Goal: Transaction & Acquisition: Purchase product/service

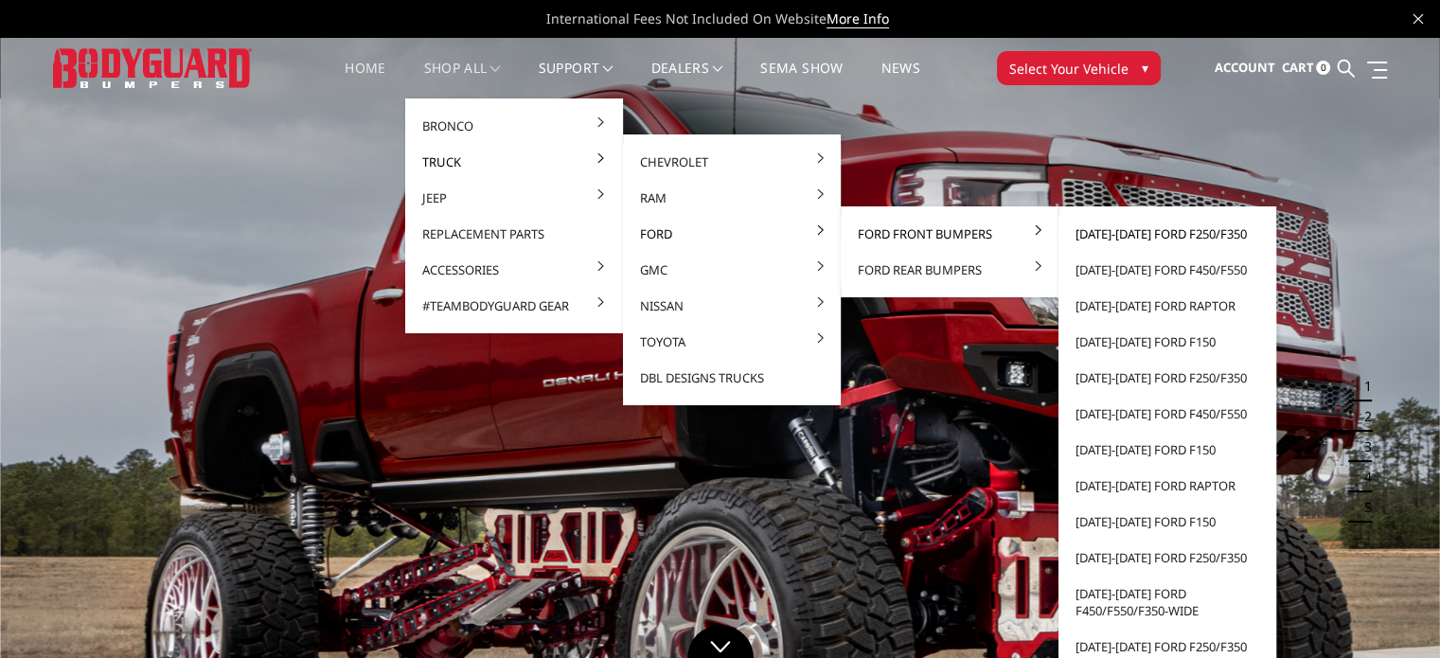
click at [1099, 230] on link "[DATE]-[DATE] Ford F250/F350" at bounding box center [1167, 234] width 203 height 36
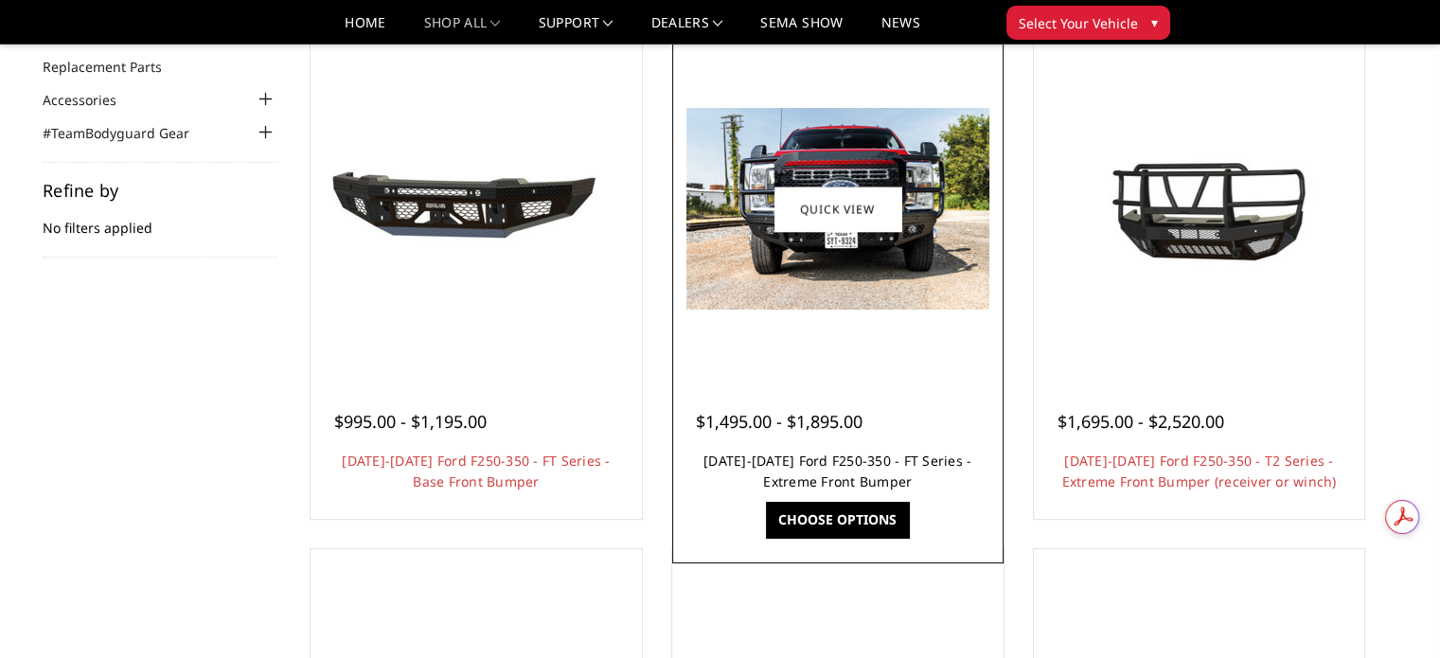
click at [836, 466] on link "2023-2026 Ford F250-350 - FT Series - Extreme Front Bumper" at bounding box center [838, 471] width 268 height 39
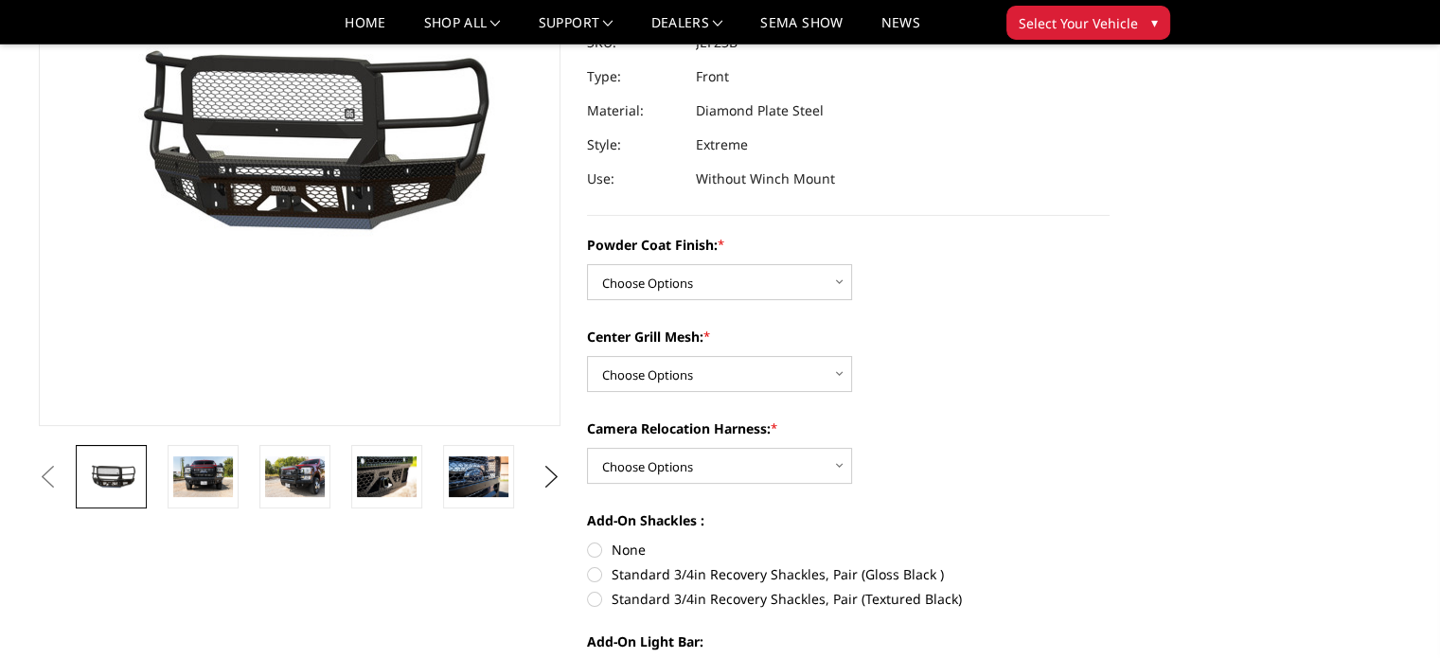
scroll to position [284, 0]
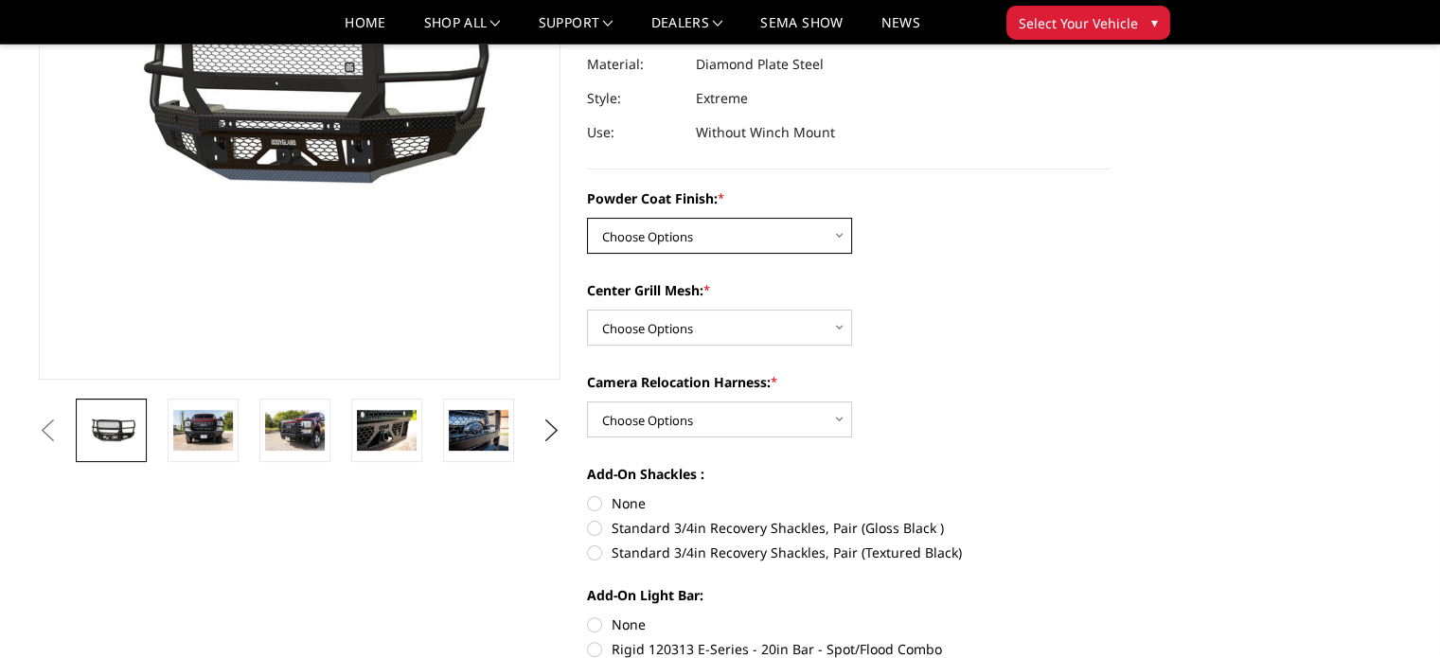
click at [659, 239] on select "Choose Options Bare Metal Gloss Black Powder Coat Textured Black Powder Coat" at bounding box center [719, 236] width 265 height 36
select select "3263"
click at [587, 218] on select "Choose Options Bare Metal Gloss Black Powder Coat Textured Black Powder Coat" at bounding box center [719, 236] width 265 height 36
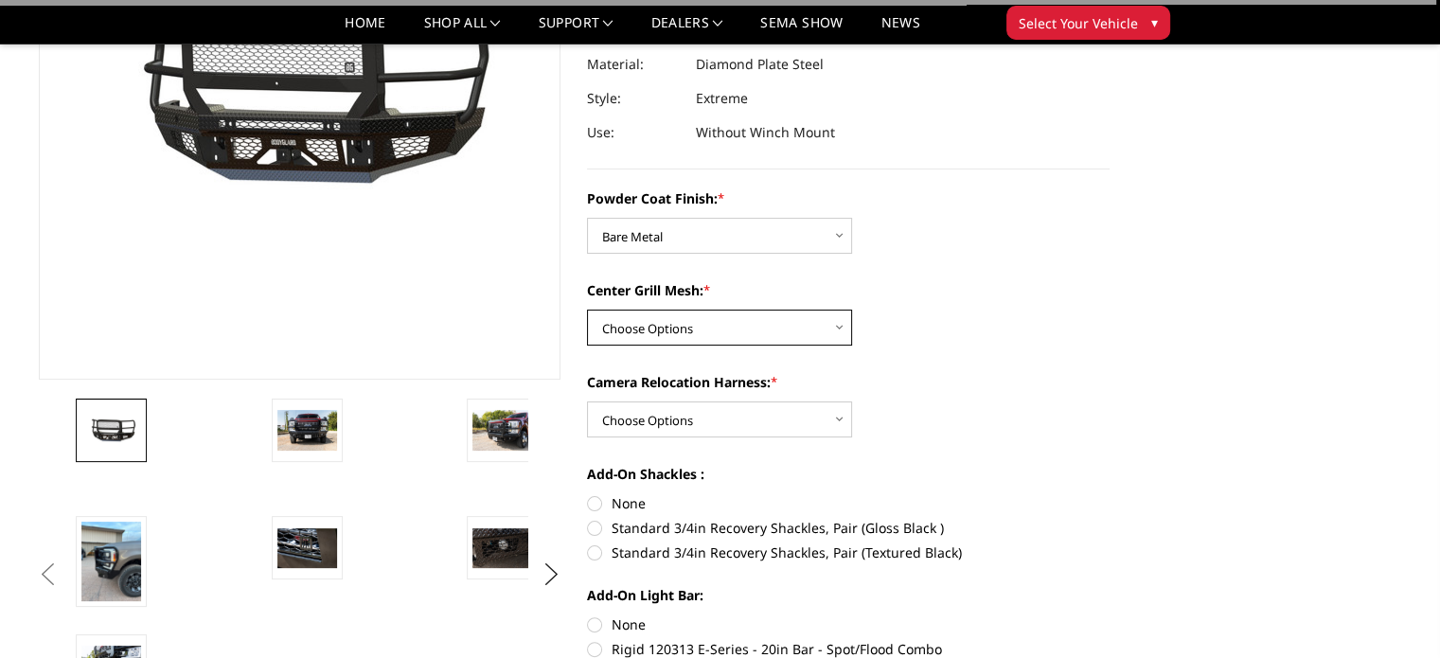
click at [795, 328] on select "Choose Options WITH Expanded Metal in Center Grill WITHOUT Expanded Metal in Ce…" at bounding box center [719, 328] width 265 height 36
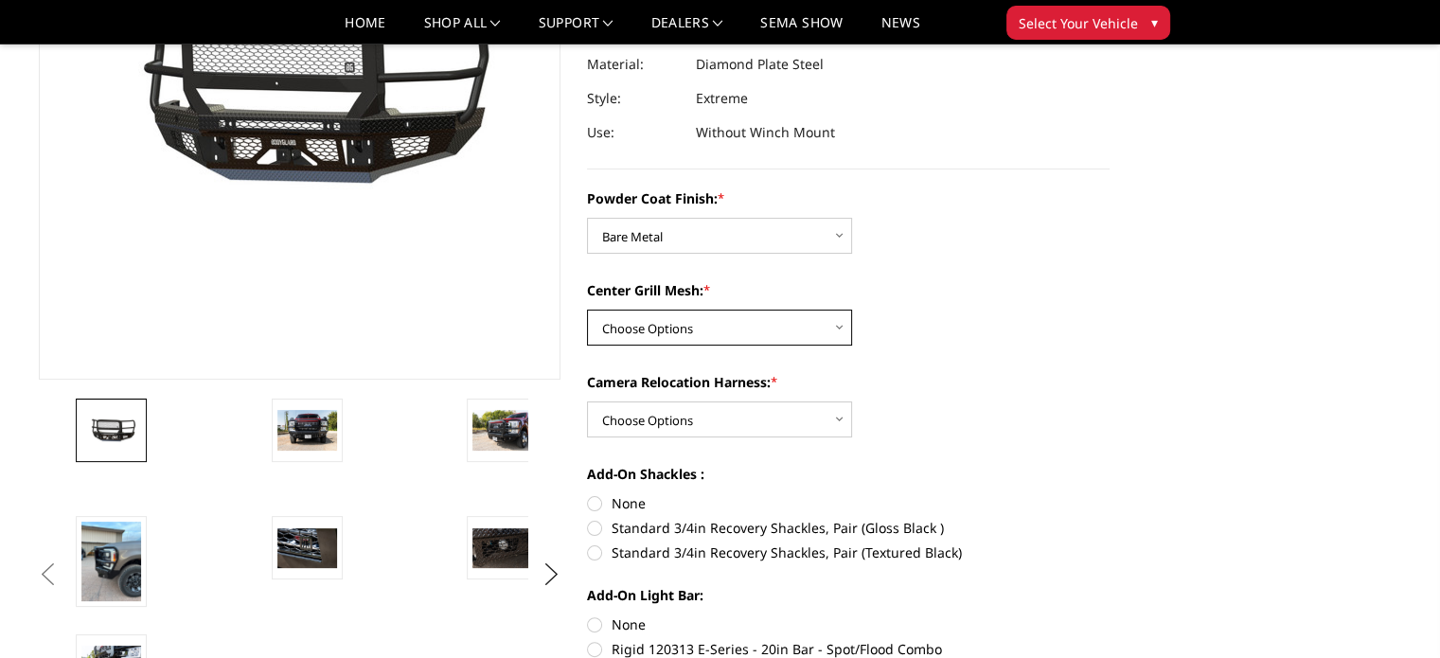
select select "3266"
click at [587, 310] on select "Choose Options WITH Expanded Metal in Center Grill WITHOUT Expanded Metal in Ce…" at bounding box center [719, 328] width 265 height 36
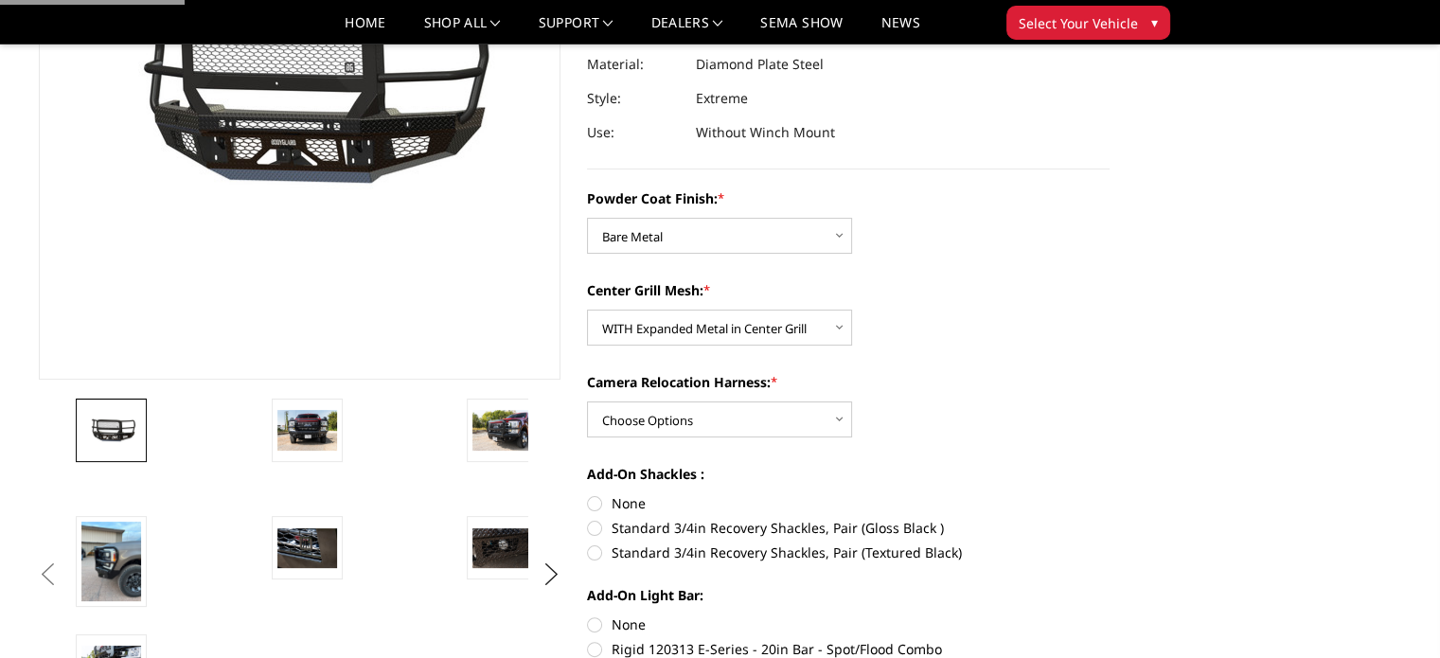
click at [914, 335] on div "Center Grill Mesh: * Choose Options WITH Expanded Metal in Center Grill WITHOUT…" at bounding box center [848, 312] width 523 height 65
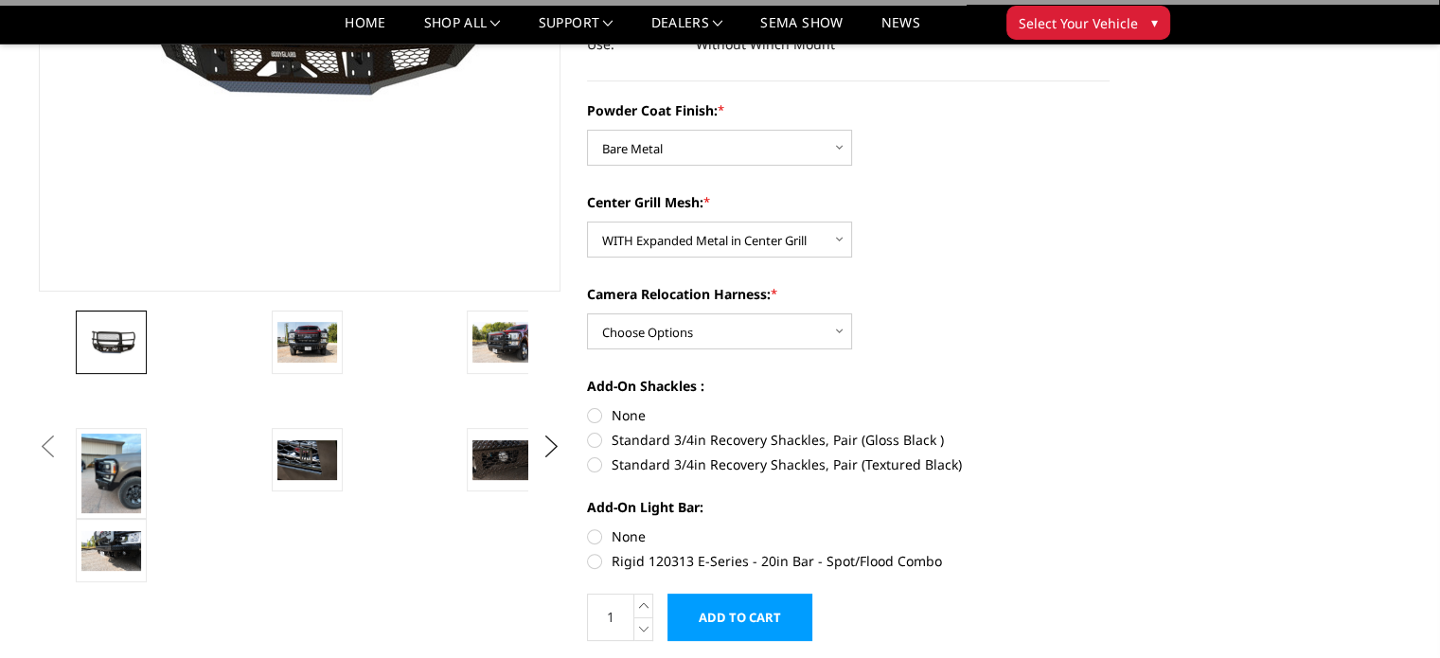
scroll to position [473, 0]
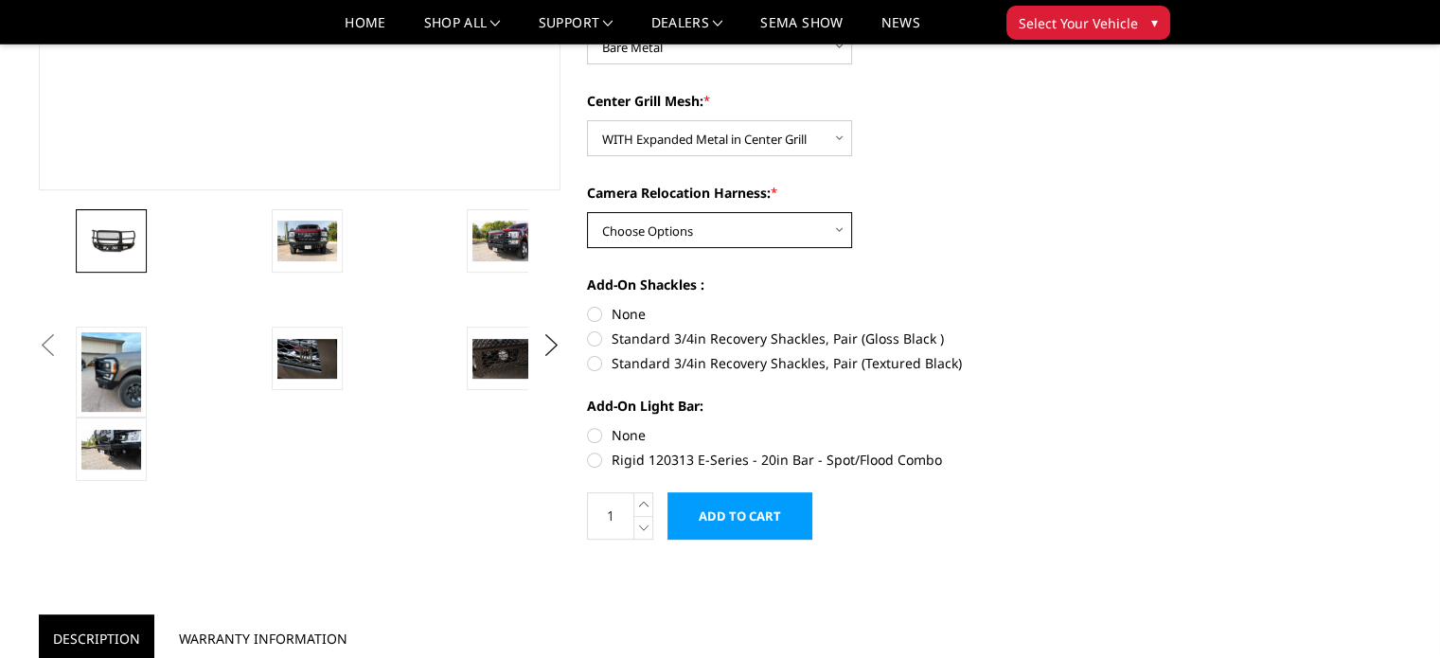
click at [727, 228] on select "Choose Options WITH Camera Relocation Harness WITHOUT Camera Relocation Harness" at bounding box center [719, 230] width 265 height 36
select select "3268"
click at [587, 212] on select "Choose Options WITH Camera Relocation Harness WITHOUT Camera Relocation Harness" at bounding box center [719, 230] width 265 height 36
click at [598, 313] on label "None" at bounding box center [848, 314] width 523 height 20
click at [588, 305] on input "None" at bounding box center [587, 304] width 1 height 1
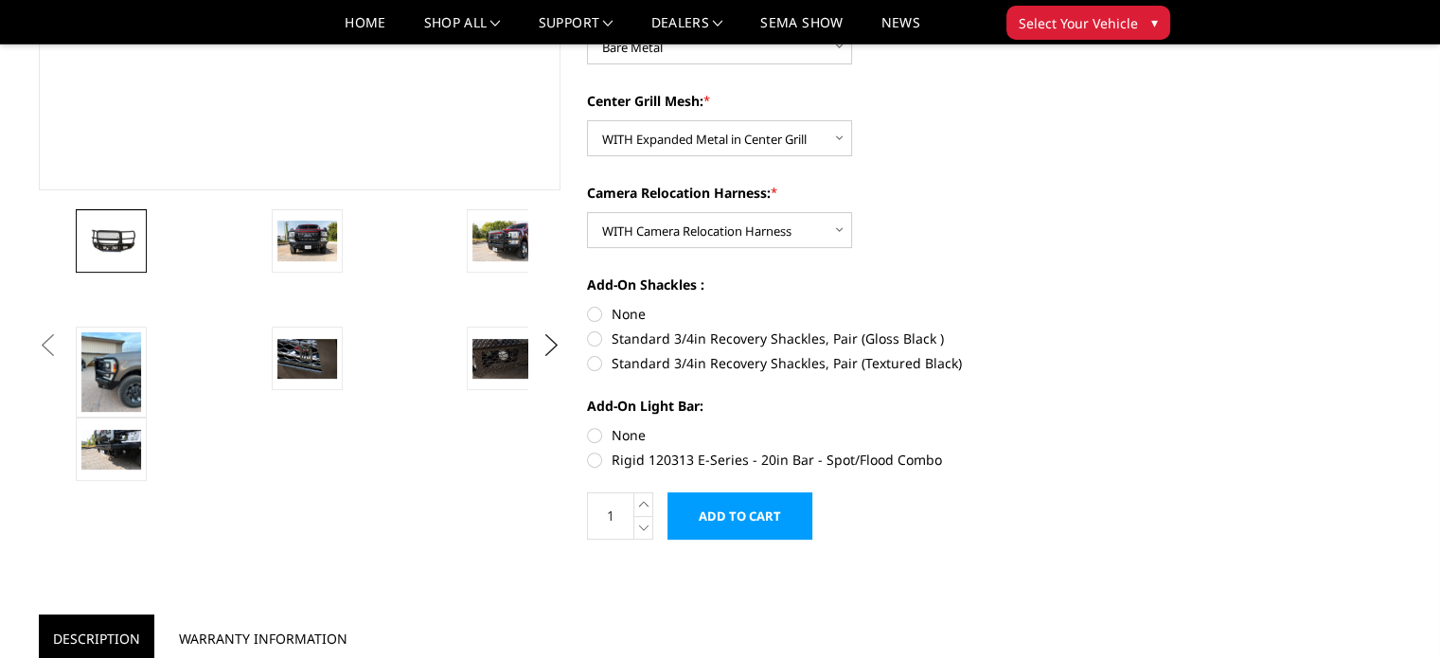
radio input "true"
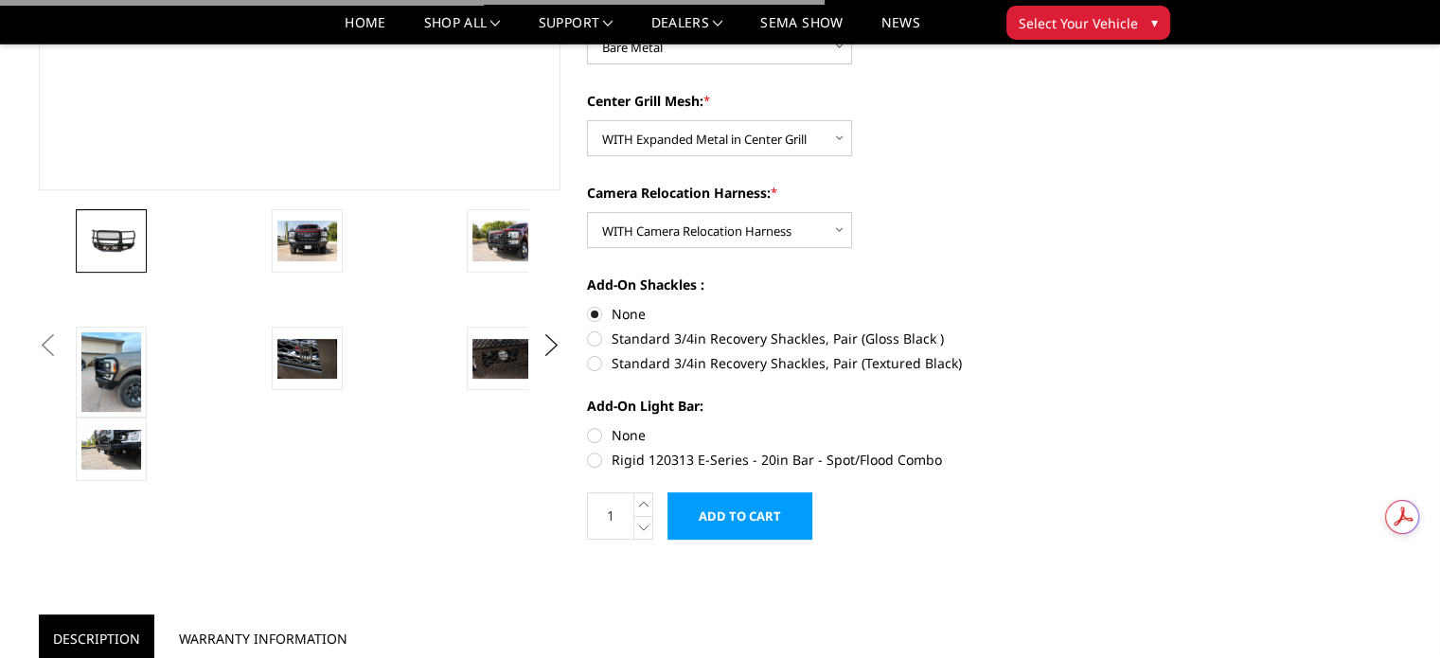
scroll to position [0, 0]
click at [596, 435] on label "None" at bounding box center [848, 435] width 523 height 20
click at [588, 426] on input "None" at bounding box center [587, 425] width 1 height 1
radio input "true"
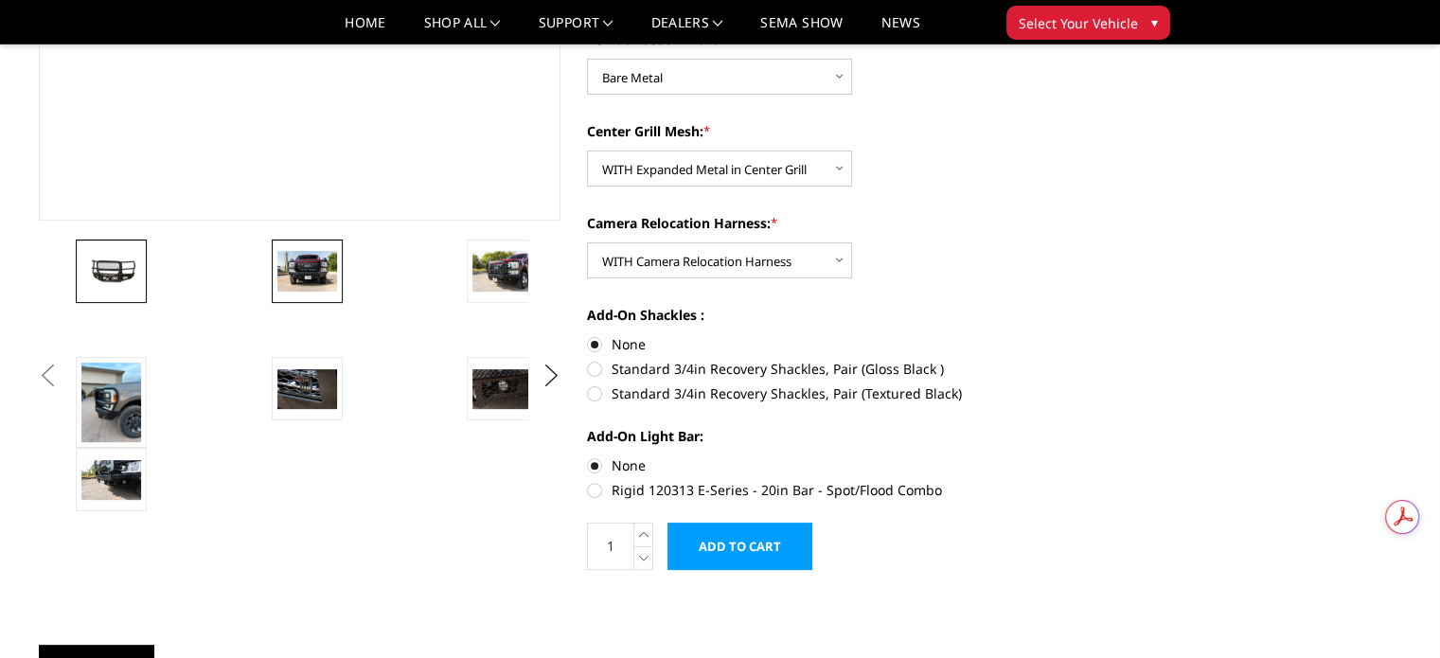
scroll to position [473, 0]
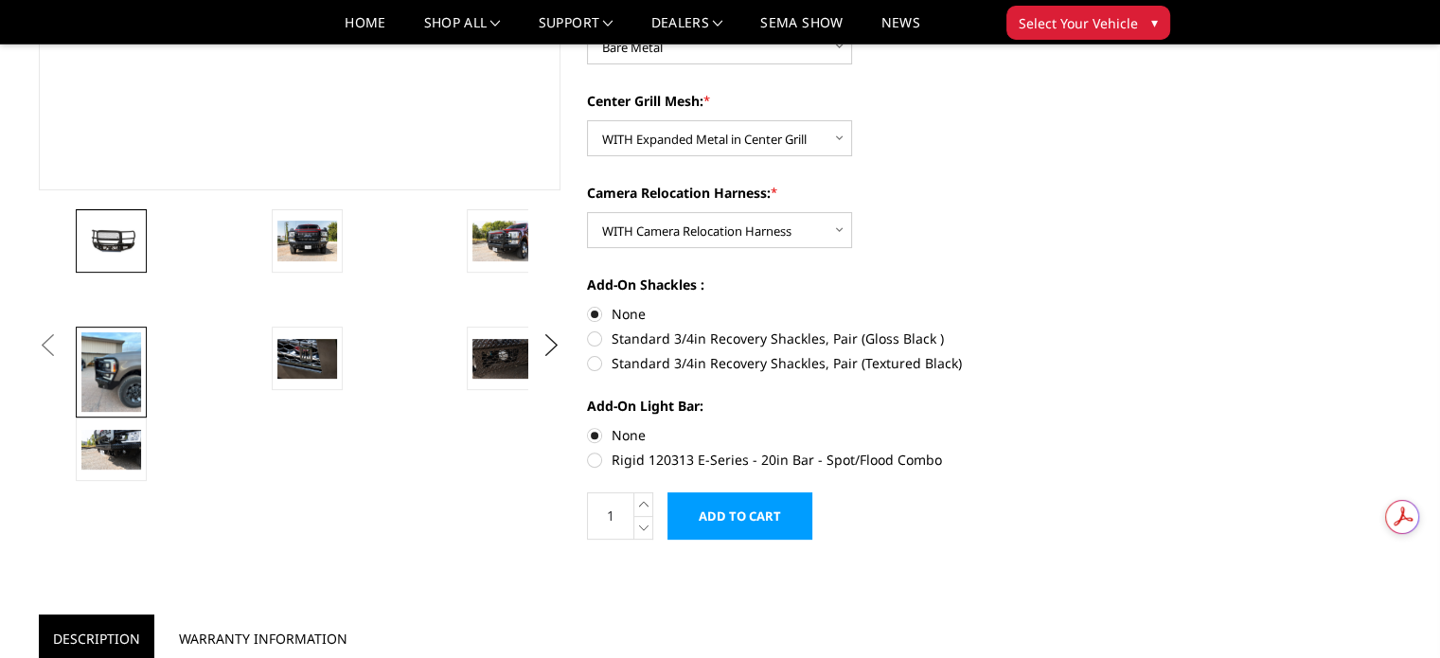
click at [108, 371] on img at bounding box center [111, 372] width 60 height 80
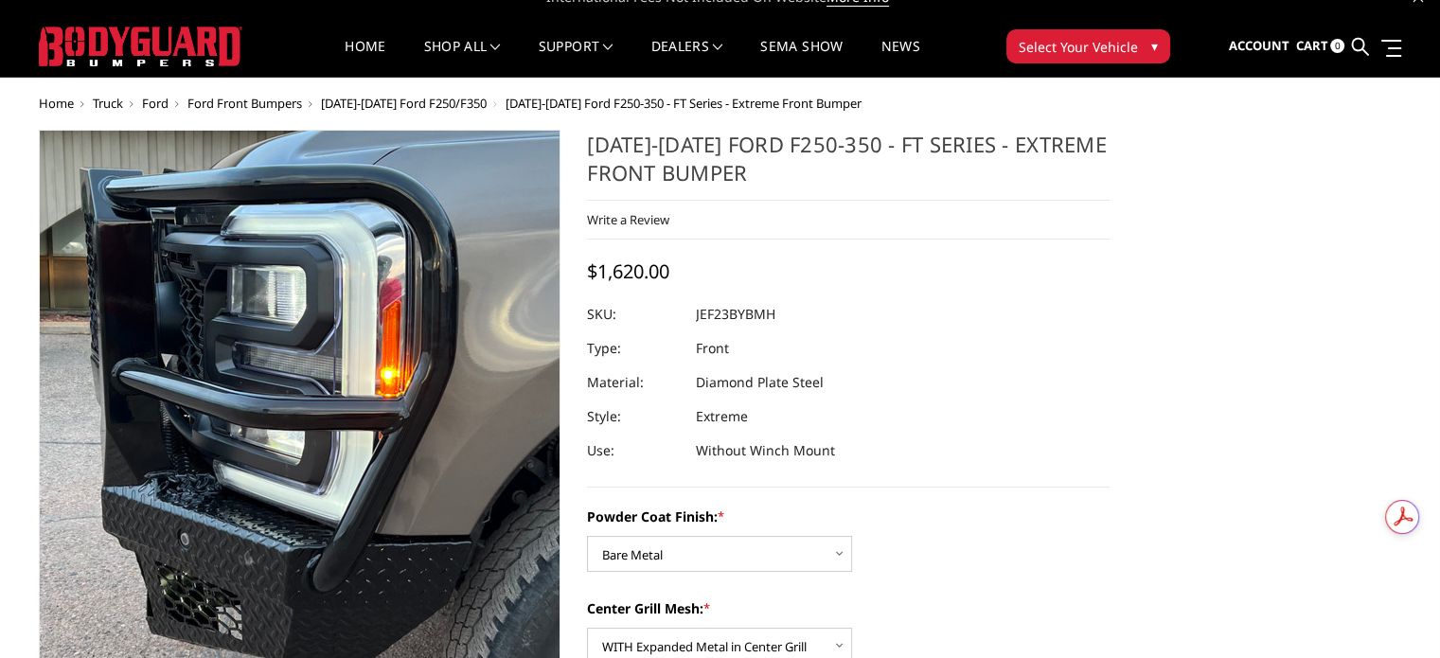
scroll to position [0, 0]
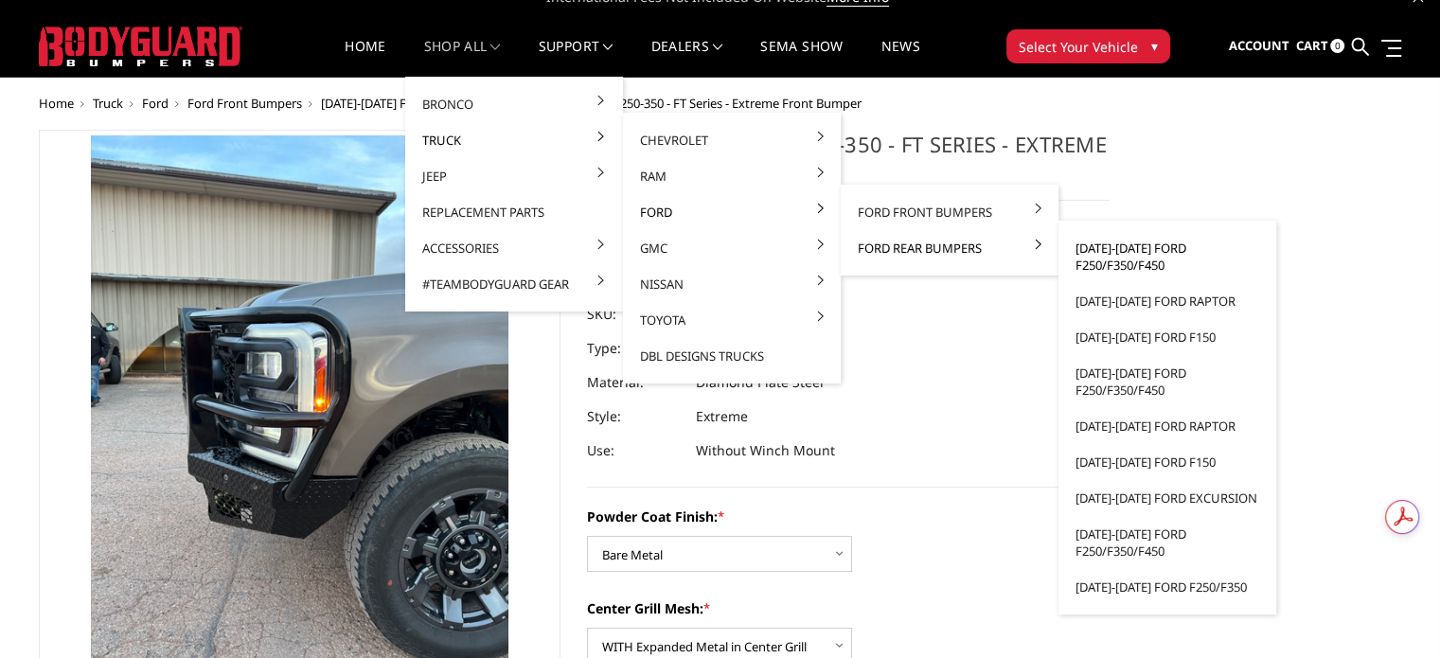
click at [1151, 244] on link "[DATE]-[DATE] Ford F250/F350/F450" at bounding box center [1167, 256] width 203 height 53
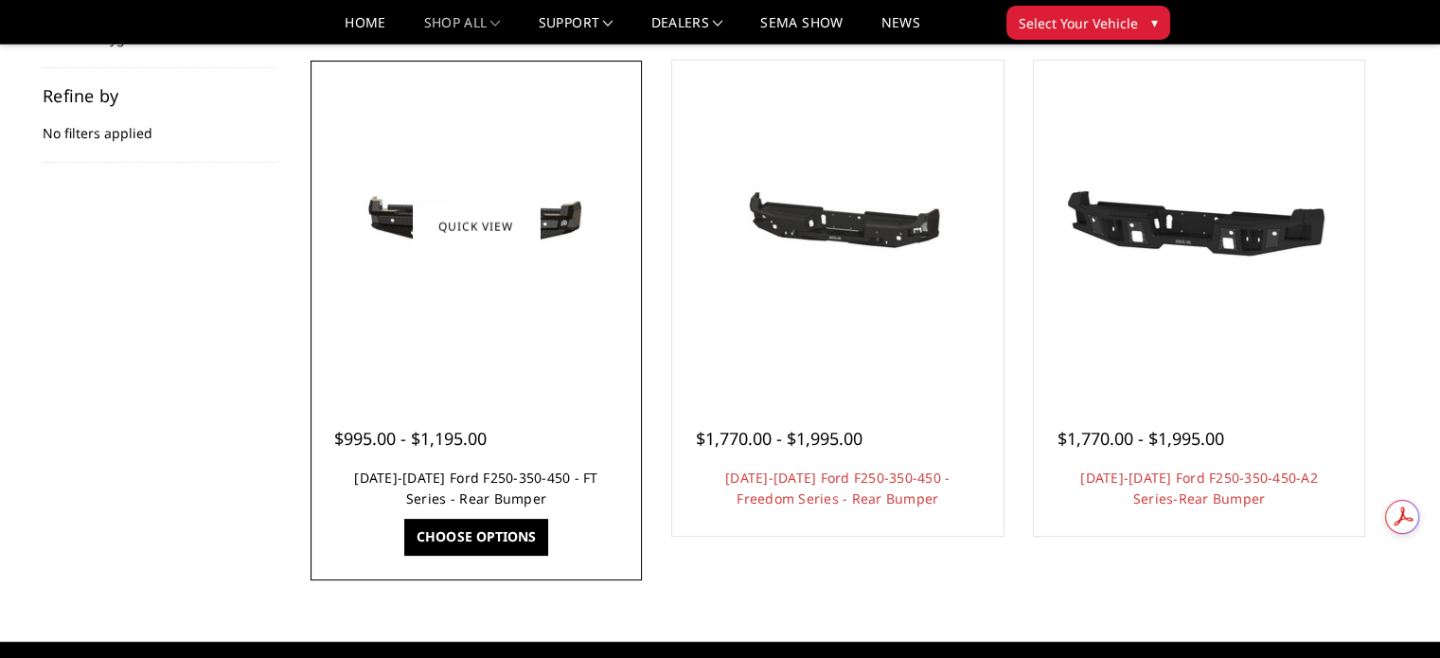
click at [508, 479] on link "[DATE]-[DATE] Ford F250-350-450 - FT Series - Rear Bumper" at bounding box center [475, 488] width 243 height 39
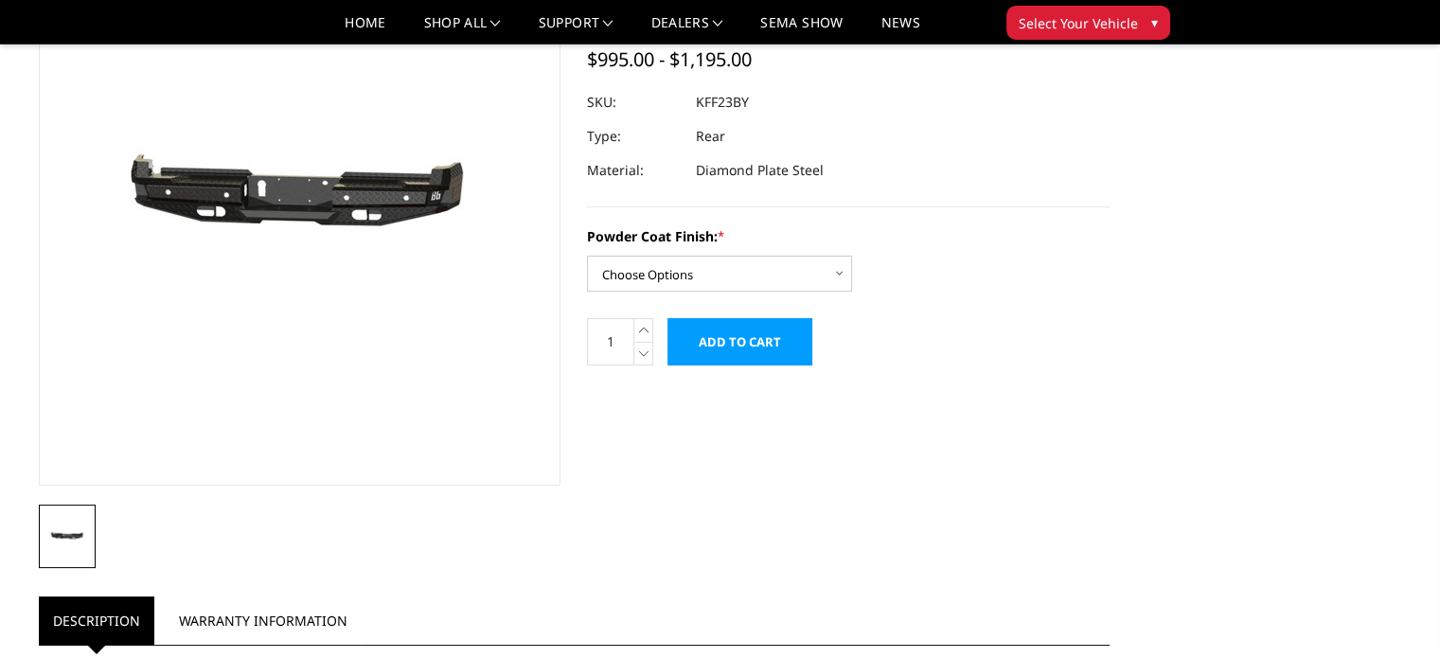
scroll to position [189, 0]
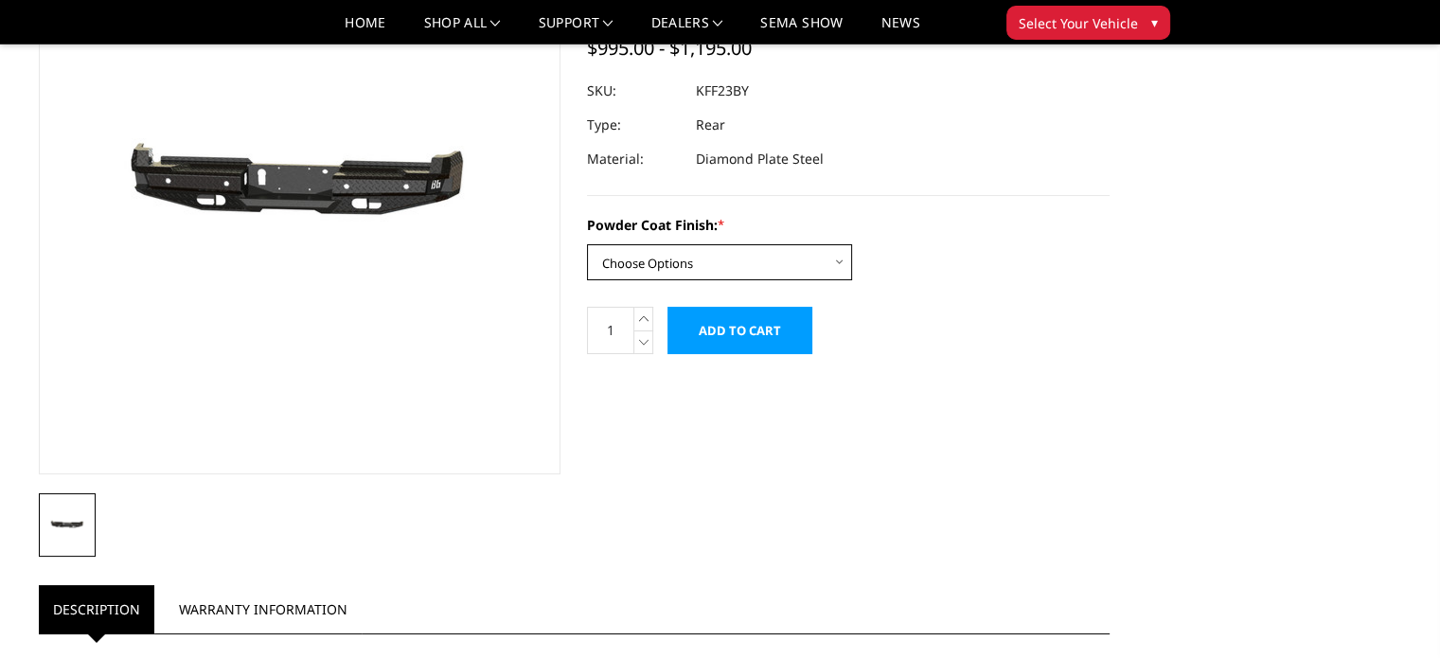
click at [657, 254] on select "Choose Options Bare Metal Gloss Black Powder Coat Textured Black Powder Coat" at bounding box center [719, 262] width 265 height 36
select select "3420"
click at [587, 244] on select "Choose Options Bare Metal Gloss Black Powder Coat Textured Black Powder Coat" at bounding box center [719, 262] width 265 height 36
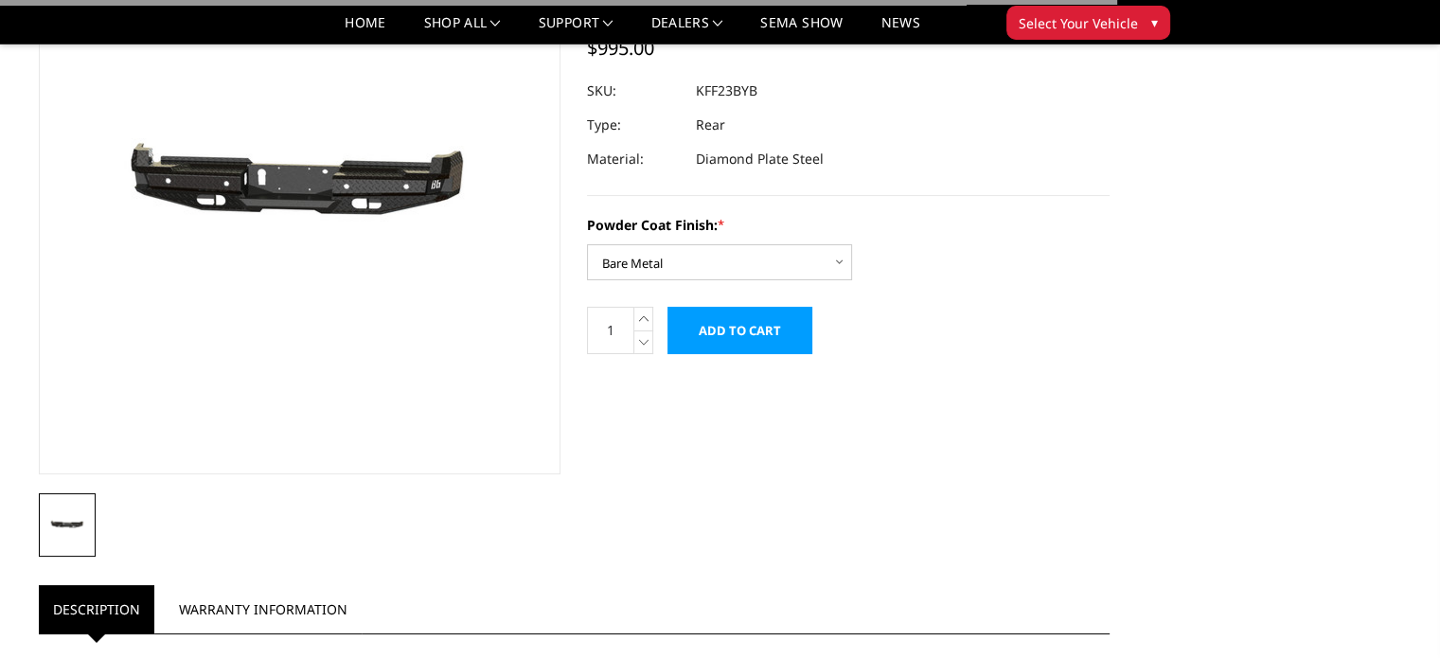
click at [927, 249] on div "Powder Coat Finish: * Choose Options Bare Metal Gloss Black Powder Coat Texture…" at bounding box center [848, 247] width 523 height 65
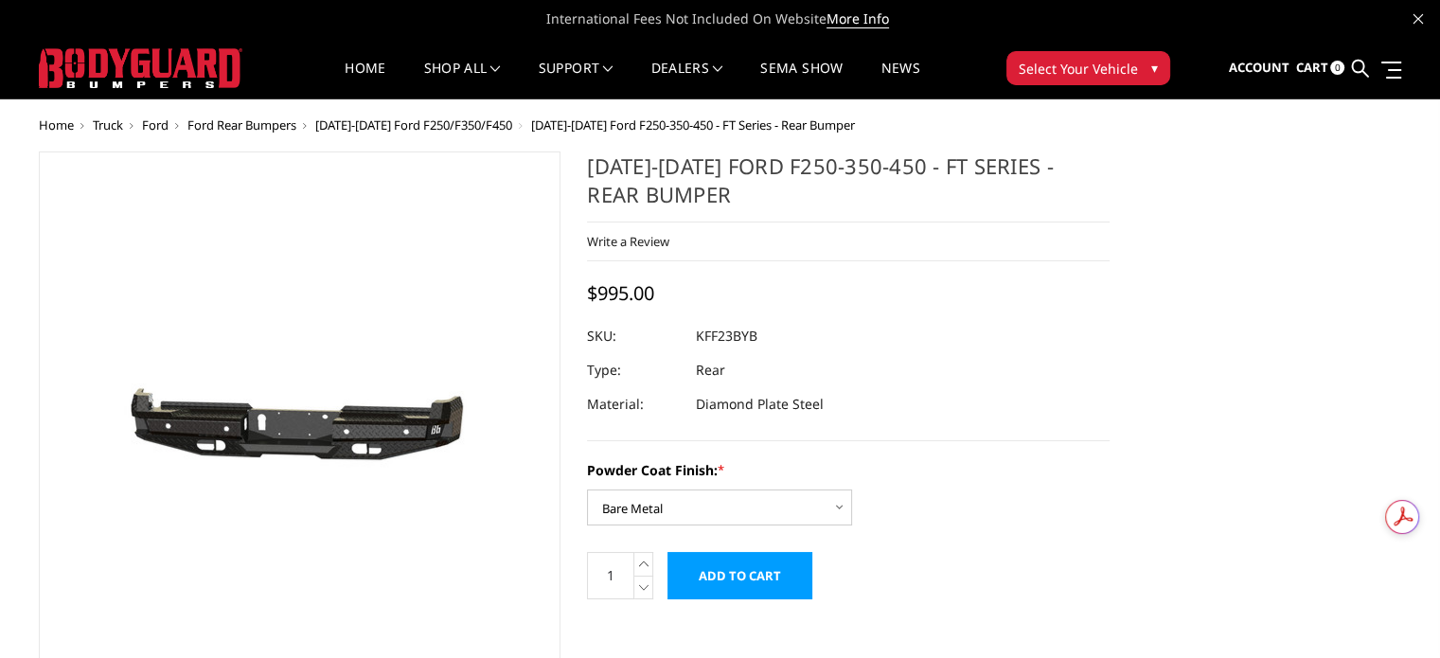
scroll to position [0, 0]
